Goal: Subscribe to service/newsletter

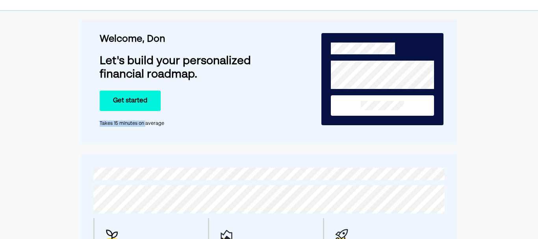
scroll to position [24, 0]
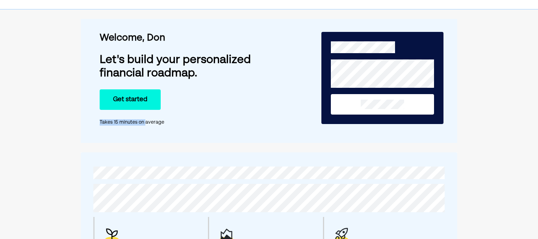
drag, startPoint x: 144, startPoint y: 115, endPoint x: 147, endPoint y: 112, distance: 4.2
click at [147, 112] on div "Welcome, [PERSON_NAME]'s build your personalized financial roadmap. Get started…" at bounding box center [187, 81] width 174 height 115
click at [146, 100] on button "Get started" at bounding box center [130, 99] width 61 height 20
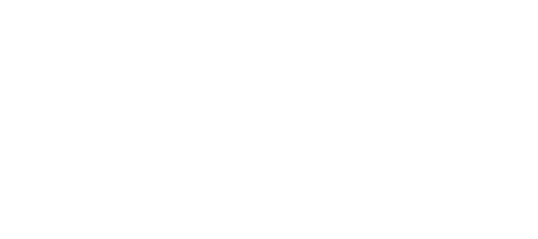
scroll to position [0, 0]
click at [146, 100] on body "NerdWallet Coach, powered by Uprise" at bounding box center [269, 119] width 538 height 239
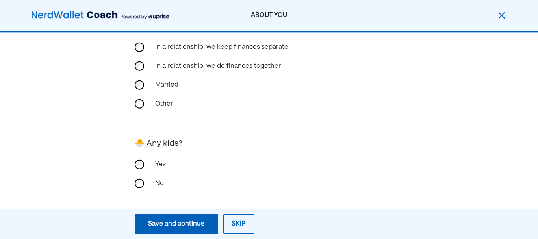
scroll to position [241, 0]
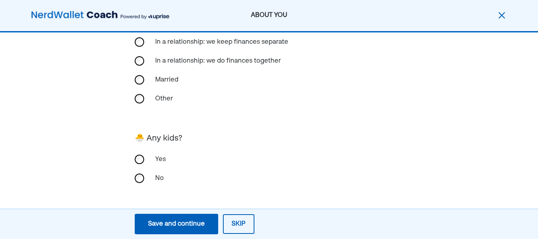
click at [168, 228] on div "Save and continue" at bounding box center [176, 223] width 57 height 9
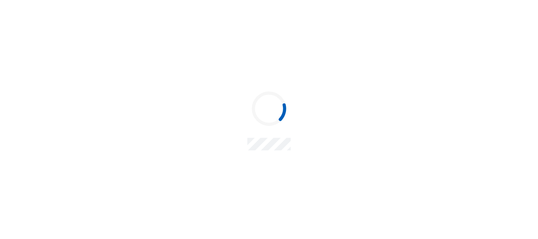
scroll to position [0, 0]
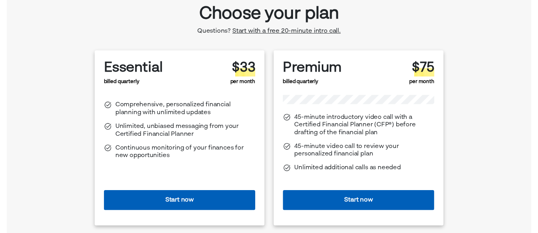
scroll to position [5, 0]
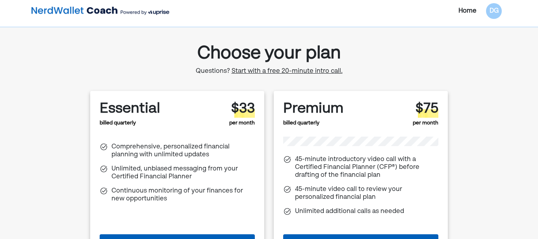
click at [246, 70] on span "Start with a free 20-minute intro call." at bounding box center [286, 71] width 111 height 6
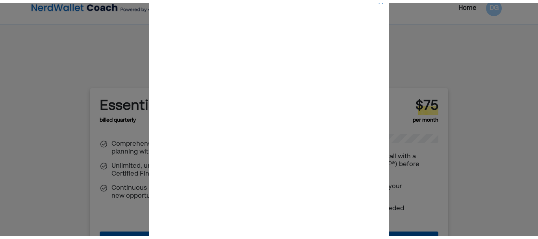
scroll to position [0, 0]
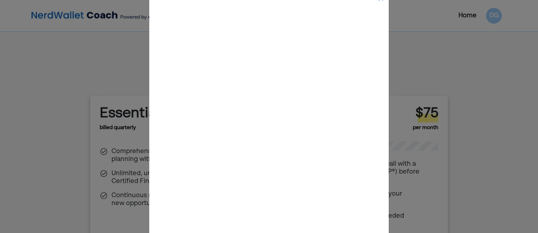
click at [128, 131] on div at bounding box center [269, 116] width 538 height 233
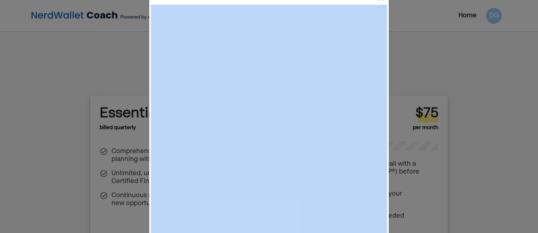
click at [422, 60] on div at bounding box center [269, 116] width 538 height 233
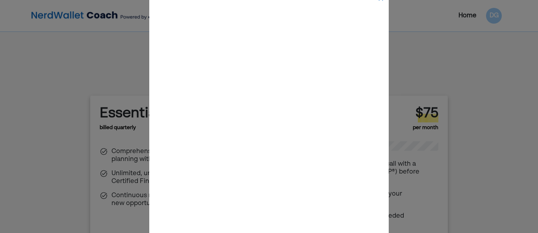
click at [104, 68] on div at bounding box center [269, 116] width 538 height 233
click at [119, 100] on div at bounding box center [269, 116] width 538 height 233
click at [124, 134] on div at bounding box center [269, 116] width 538 height 233
click at [124, 132] on div at bounding box center [269, 116] width 538 height 233
click at [125, 129] on div at bounding box center [269, 116] width 538 height 233
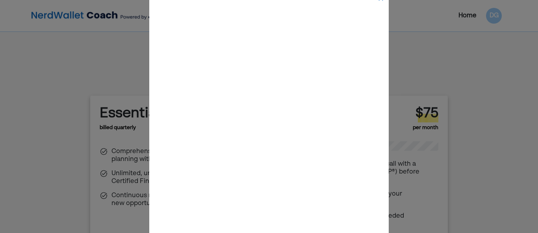
click at [125, 129] on div at bounding box center [269, 116] width 538 height 233
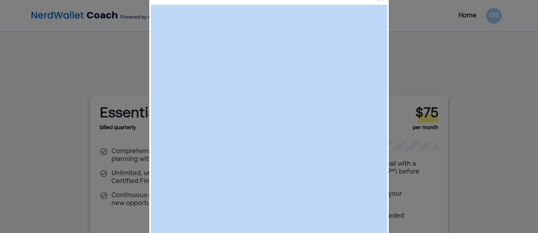
click at [118, 129] on div at bounding box center [269, 116] width 538 height 233
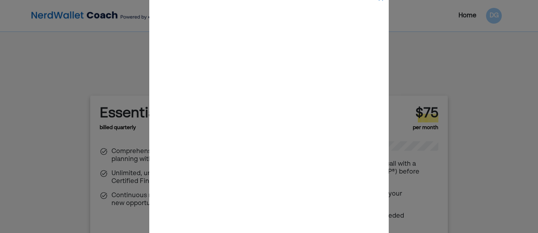
click at [119, 129] on div at bounding box center [269, 116] width 538 height 233
click at [130, 113] on div at bounding box center [269, 116] width 538 height 10
click at [123, 128] on div at bounding box center [269, 116] width 538 height 233
click at [126, 149] on div at bounding box center [269, 116] width 538 height 233
click at [127, 149] on div at bounding box center [269, 116] width 538 height 233
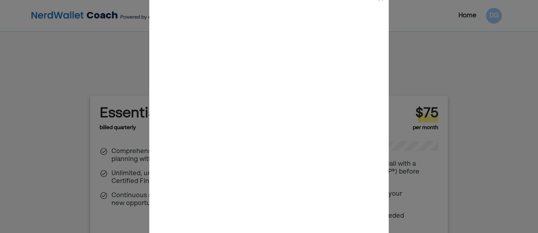
click at [129, 142] on div at bounding box center [269, 116] width 538 height 233
click at [134, 139] on div at bounding box center [269, 116] width 538 height 233
click at [135, 139] on div at bounding box center [269, 116] width 538 height 233
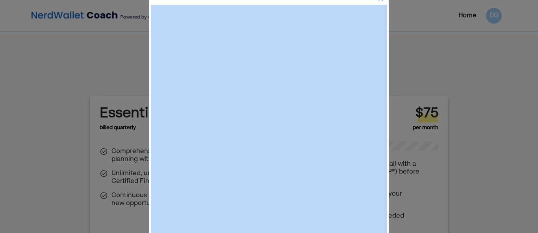
click at [383, 0] on div "Home DG" at bounding box center [269, 15] width 538 height 31
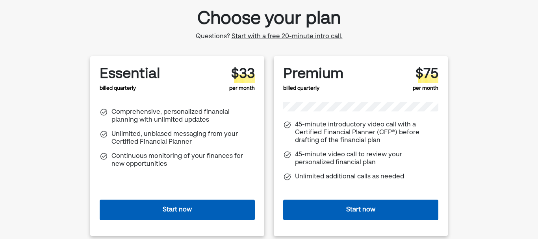
scroll to position [79, 0]
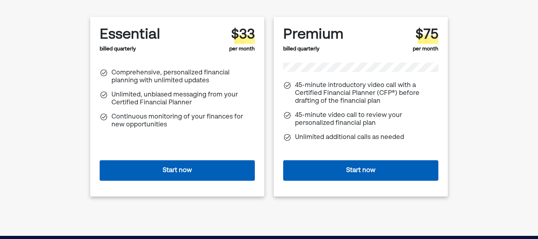
click at [178, 165] on button "Start now" at bounding box center [177, 170] width 155 height 20
click at [173, 169] on button "Start now" at bounding box center [177, 170] width 155 height 20
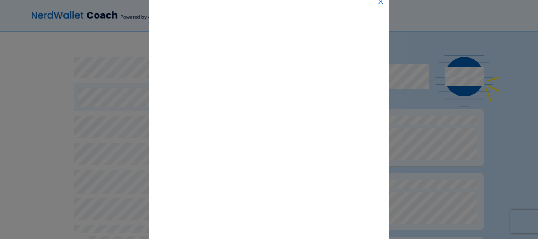
click at [380, 0] on img at bounding box center [380, 1] width 6 height 6
click at [380, 0] on div at bounding box center [269, 15] width 538 height 31
